Goal: Navigation & Orientation: Find specific page/section

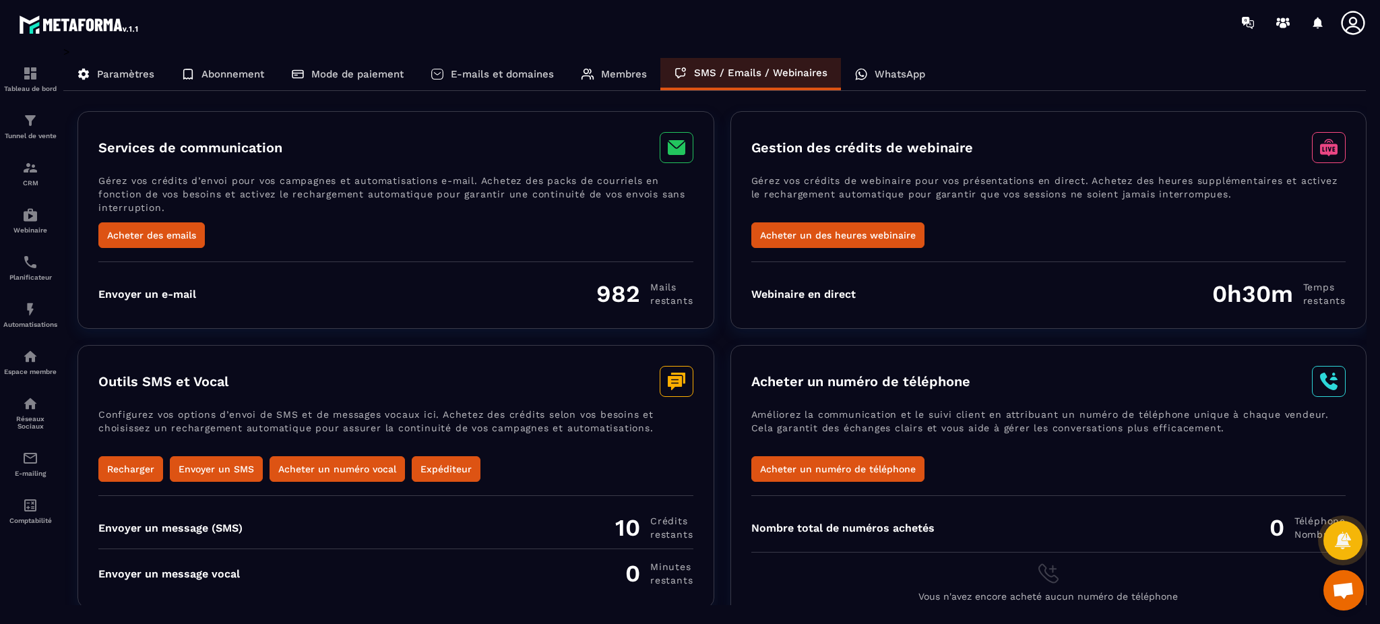
click at [87, 74] on icon at bounding box center [83, 74] width 11 height 11
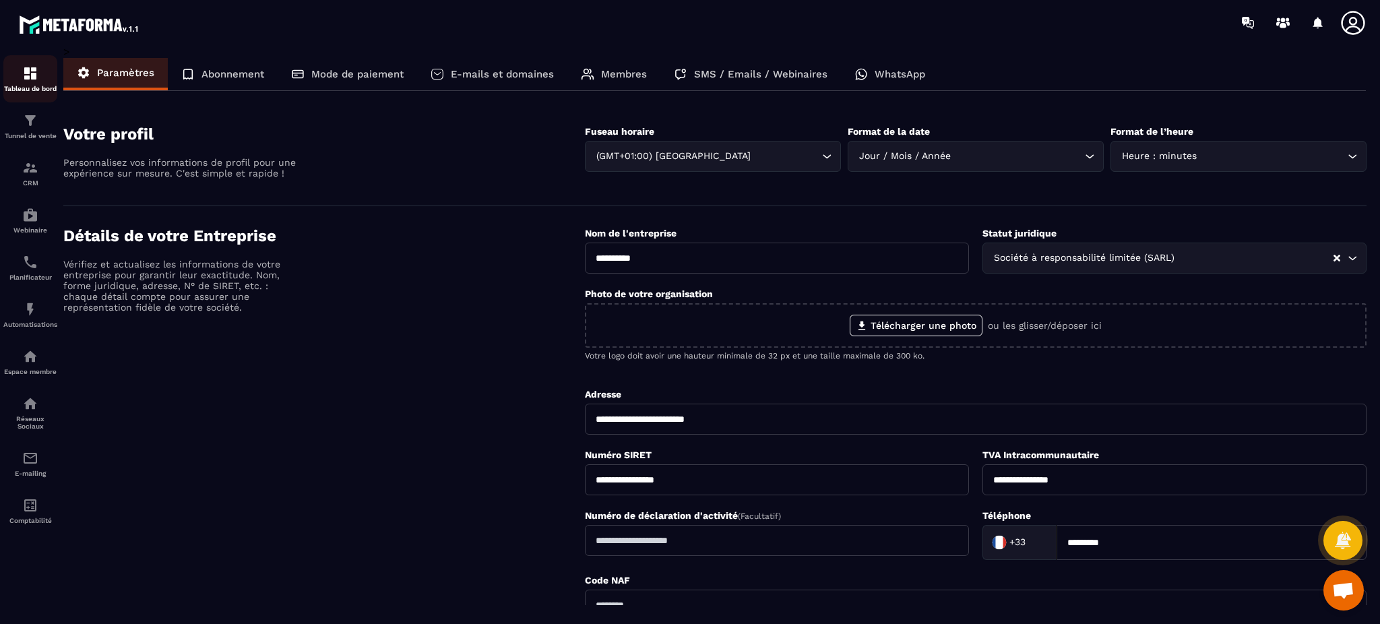
click at [47, 75] on div "Tableau de bord" at bounding box center [30, 78] width 54 height 27
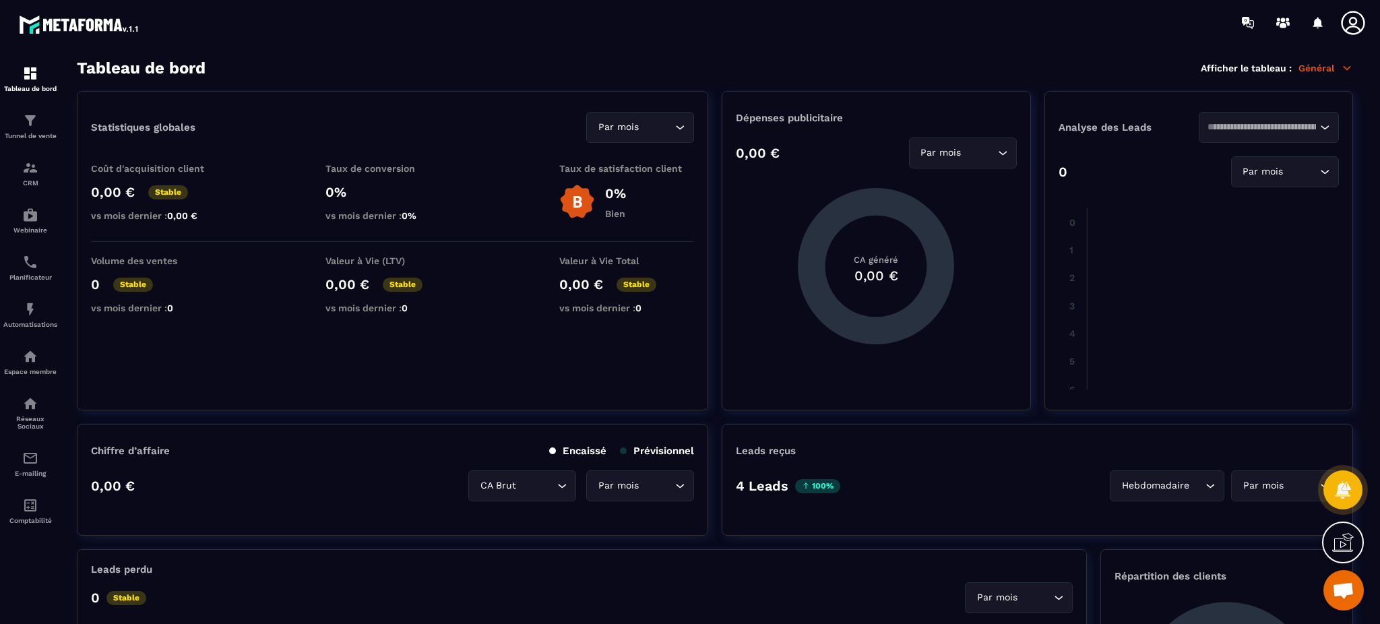
click at [1349, 16] on icon at bounding box center [1353, 22] width 27 height 27
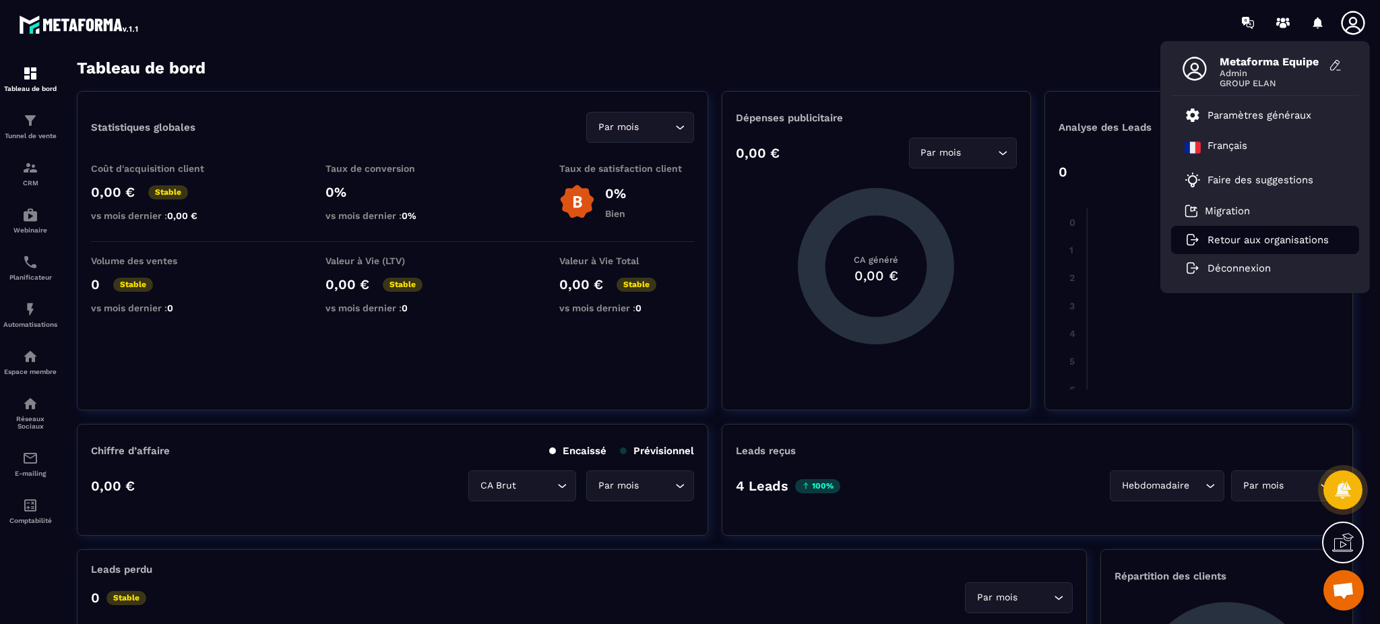
click at [1241, 243] on p "Retour aux organisations" at bounding box center [1268, 240] width 121 height 12
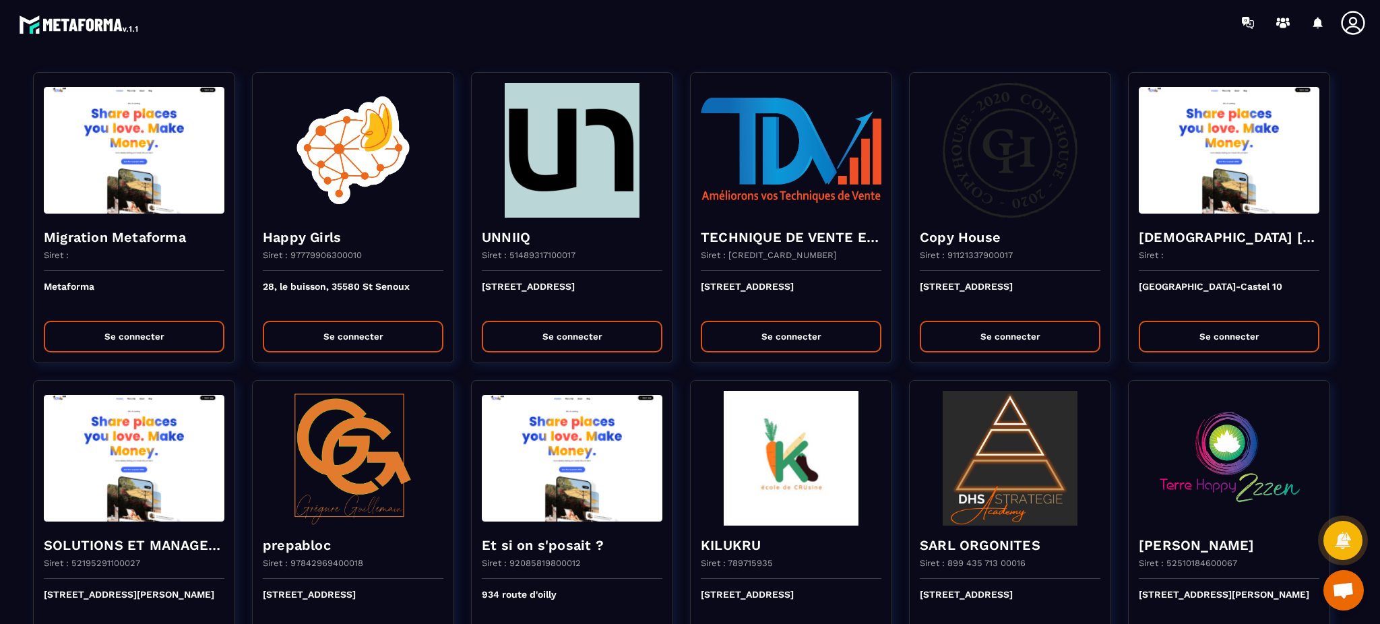
click at [857, 35] on div at bounding box center [769, 22] width 1222 height 45
click at [898, 38] on div at bounding box center [769, 22] width 1222 height 45
click at [877, 26] on div at bounding box center [769, 22] width 1222 height 45
click at [1, 394] on section "Migration Metaforma Siret : Metaforma Se connecter Happy Girls Siret : 97779906…" at bounding box center [690, 334] width 1380 height 579
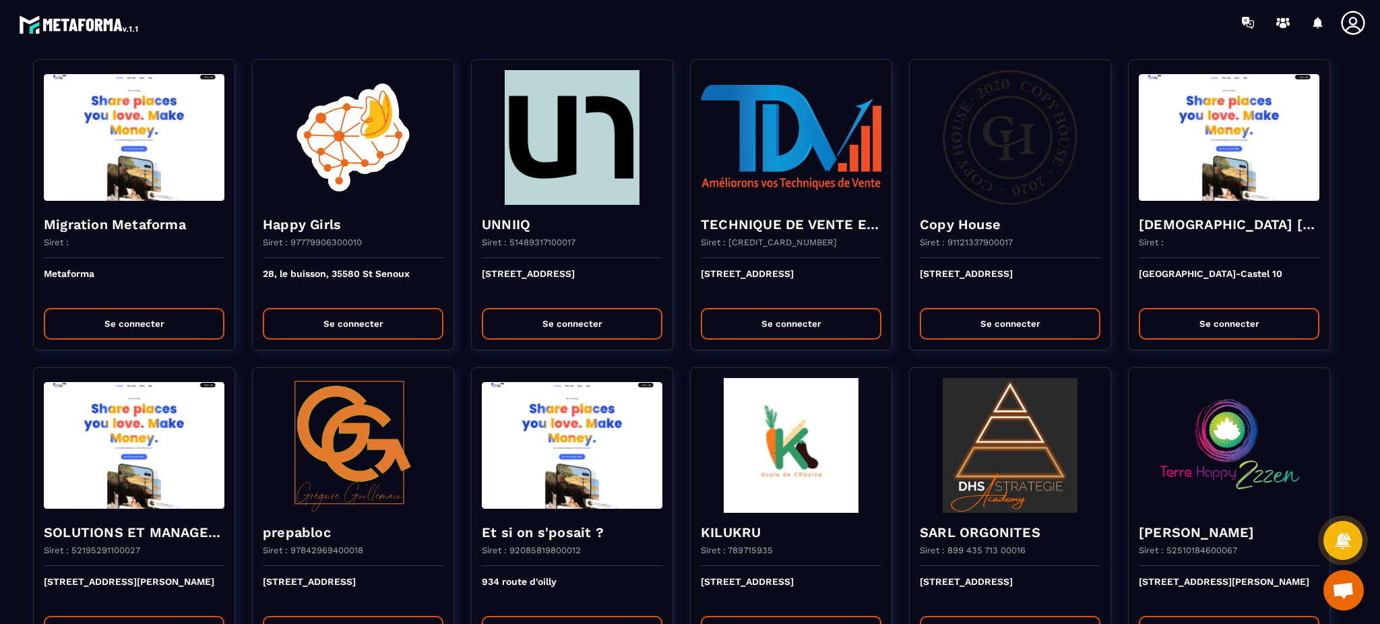
scroll to position [13, 0]
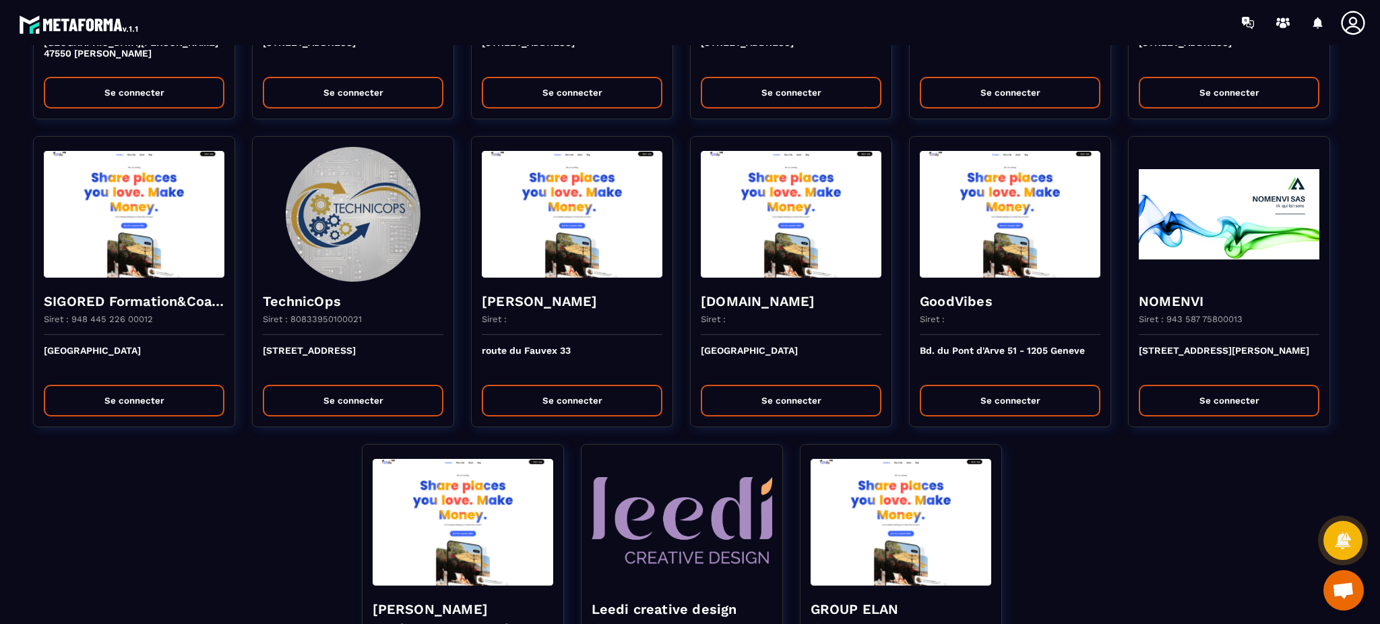
scroll to position [1961, 0]
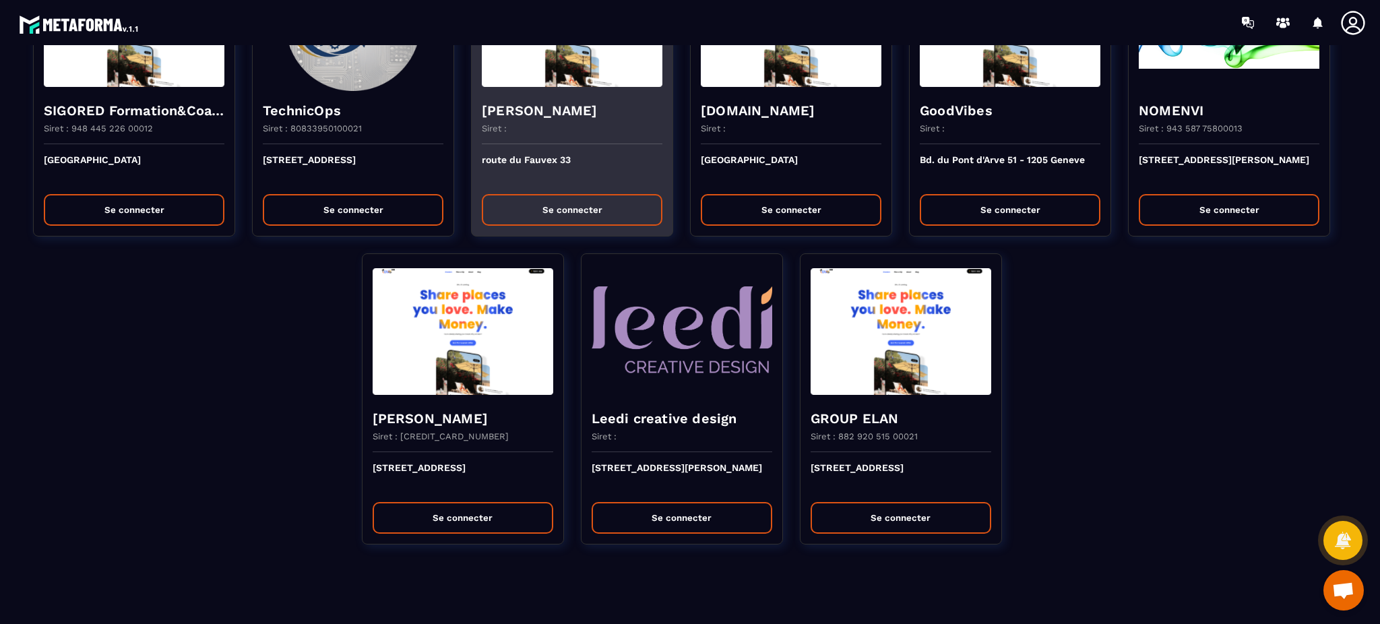
click at [599, 183] on div "route du Fauvex 33 Se connecter" at bounding box center [572, 190] width 201 height 92
